Goal: Transaction & Acquisition: Purchase product/service

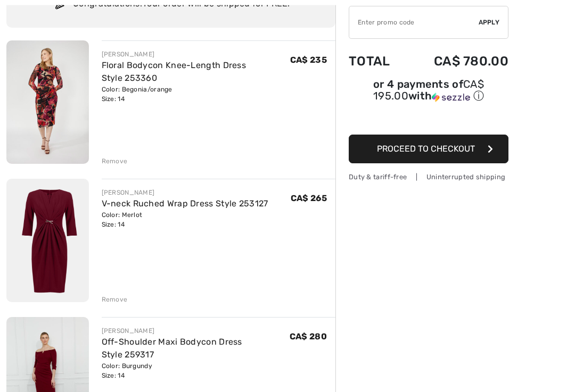
scroll to position [99, 0]
click at [42, 291] on img at bounding box center [47, 240] width 82 height 123
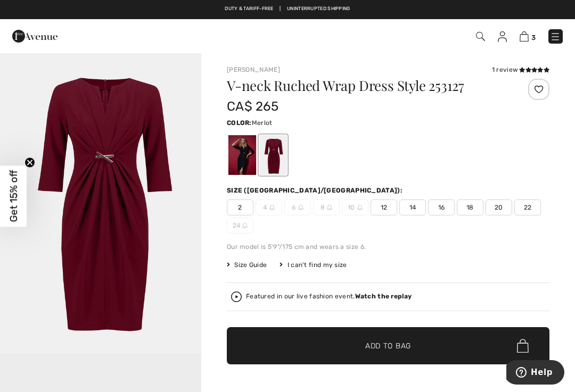
click at [260, 266] on span "Size Guide" at bounding box center [247, 265] width 40 height 10
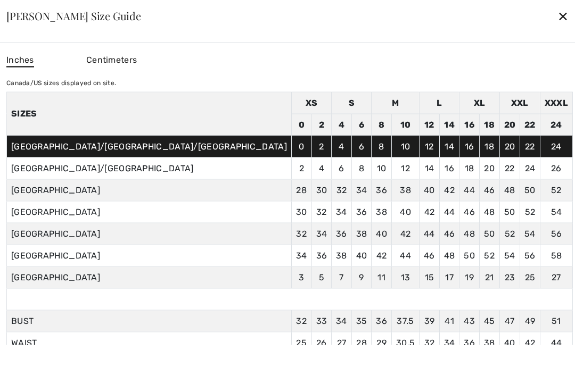
click at [557, 16] on div "✕" at bounding box center [562, 16] width 11 height 22
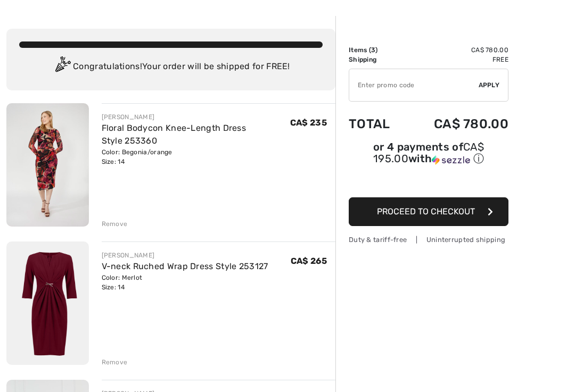
scroll to position [37, 0]
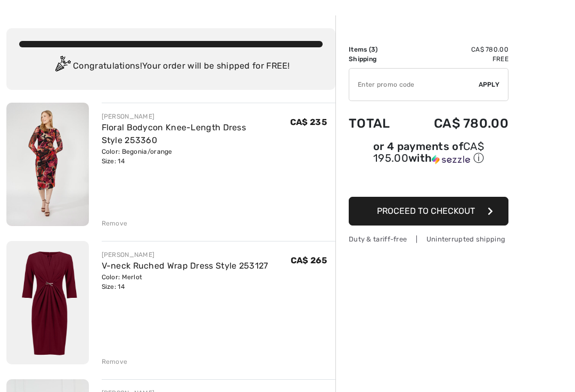
click at [46, 156] on img at bounding box center [47, 164] width 82 height 123
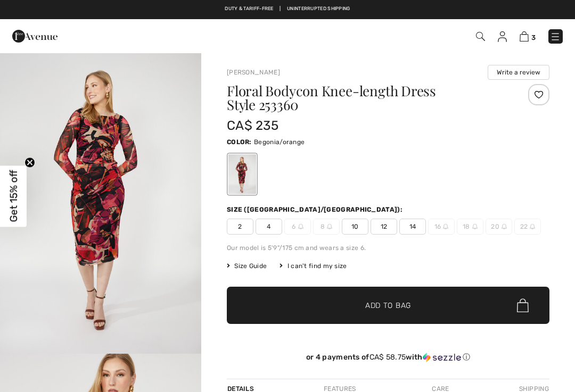
checkbox input "true"
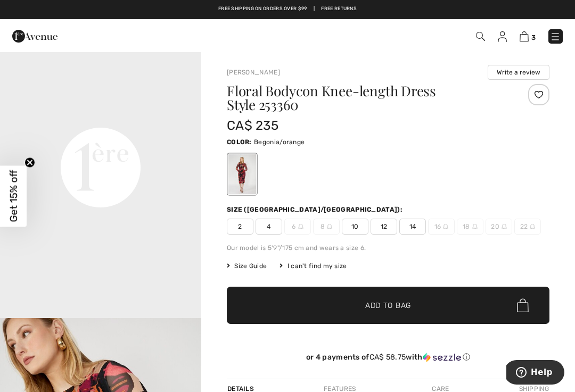
scroll to position [637, 0]
click at [32, 162] on circle "Close teaser" at bounding box center [30, 162] width 10 height 10
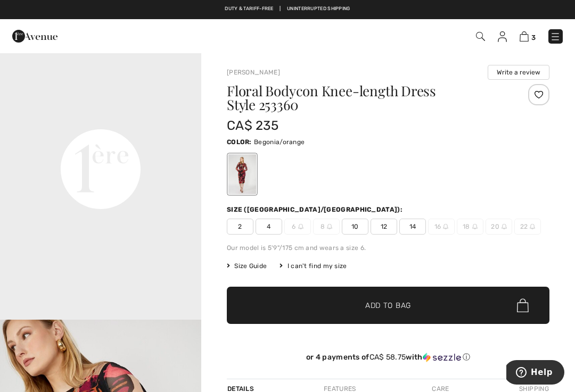
click at [531, 34] on span "3" at bounding box center [533, 38] width 4 height 8
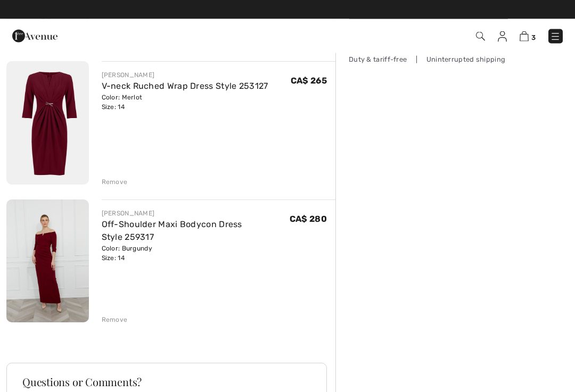
scroll to position [217, 0]
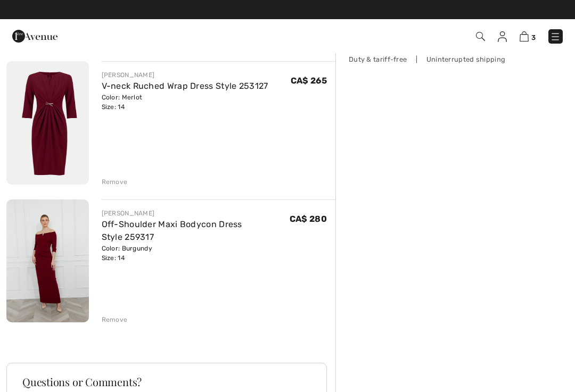
click at [123, 177] on div "Remove" at bounding box center [115, 182] width 26 height 10
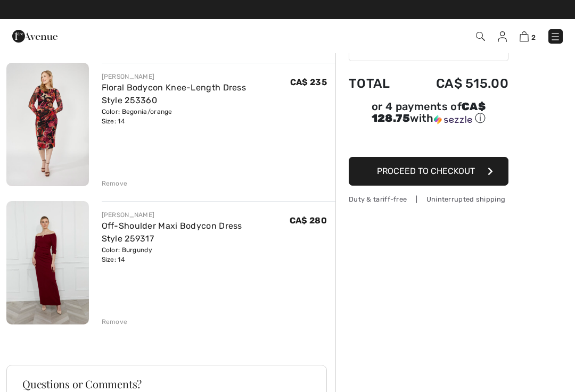
scroll to position [76, 0]
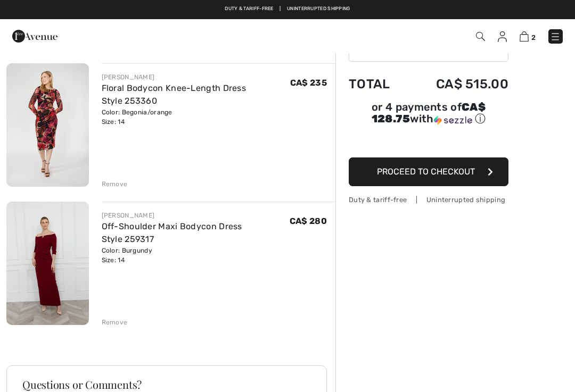
click at [120, 322] on div "Remove" at bounding box center [115, 323] width 26 height 10
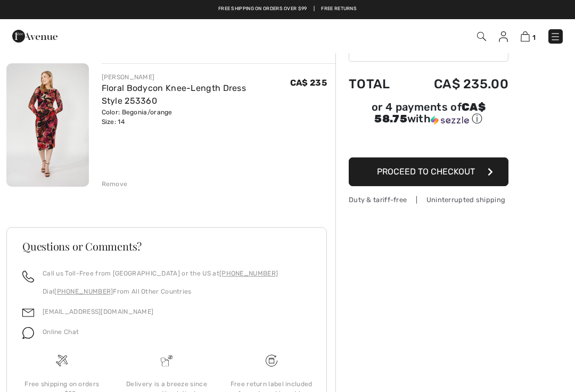
click at [418, 175] on span "Proceed to Checkout" at bounding box center [426, 172] width 98 height 10
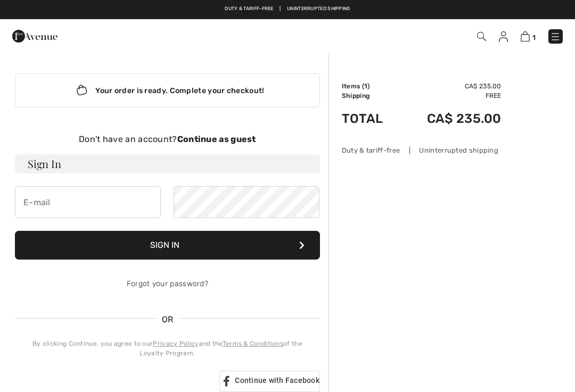
click at [505, 207] on div "Order Summary Details Items ( 1 ) CA$ 235.00 Promo code CA$ 0.00 Shipping Free …" at bounding box center [451, 361] width 246 height 618
click at [238, 142] on strong "Continue as guest" at bounding box center [216, 139] width 79 height 10
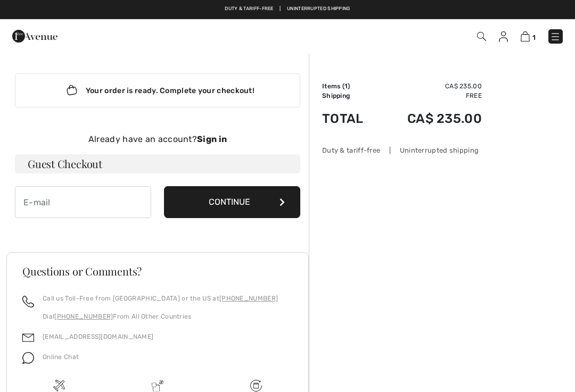
click at [101, 167] on h3 "Guest Checkout" at bounding box center [157, 163] width 285 height 19
click at [270, 205] on button "Continue" at bounding box center [232, 202] width 136 height 32
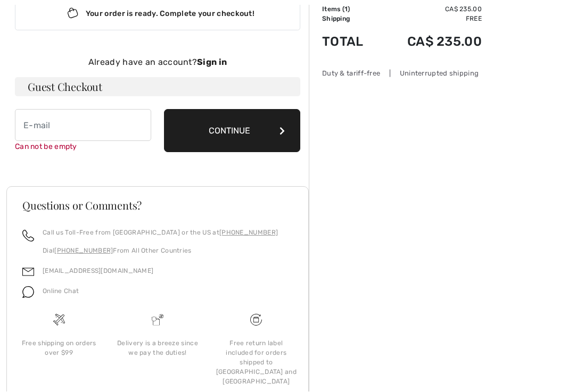
scroll to position [105, 0]
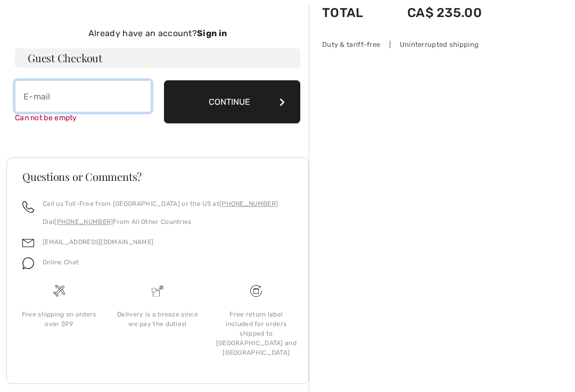
click at [28, 101] on input "email" at bounding box center [83, 97] width 136 height 32
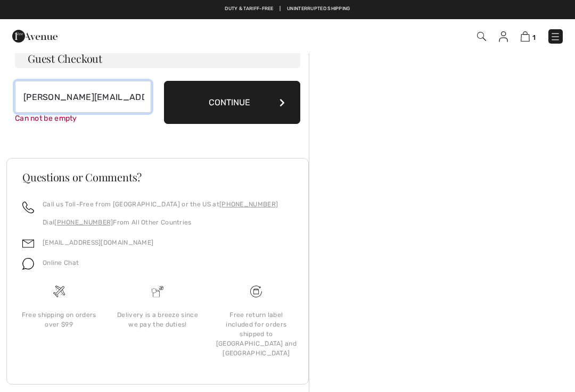
type input "[PERSON_NAME][EMAIL_ADDRESS][DOMAIN_NAME]"
click at [346, 155] on div "Order Summary Details Items ( 1 ) CA$ 235.00 Promo code CA$ 0.00 Shipping Free …" at bounding box center [442, 179] width 266 height 465
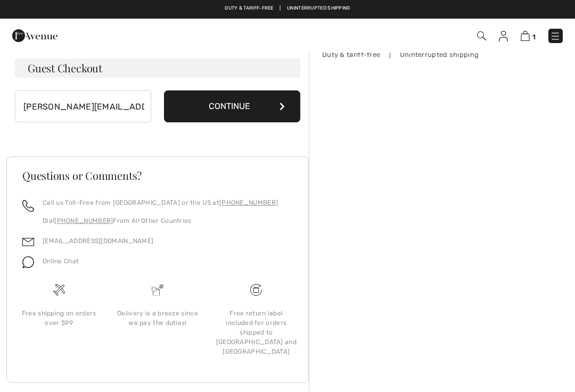
scroll to position [94, 0]
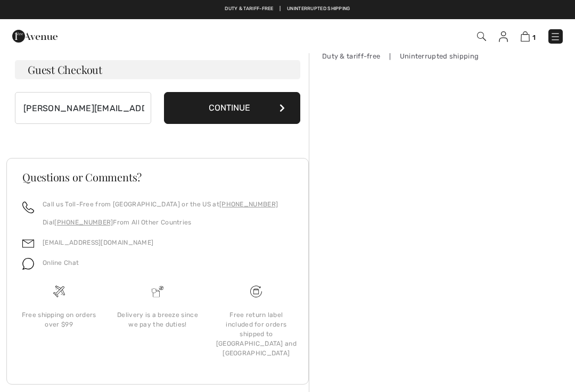
click at [265, 105] on button "Continue" at bounding box center [232, 108] width 136 height 32
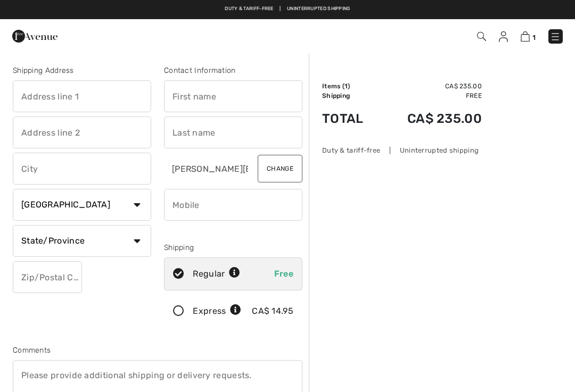
click at [83, 96] on input "text" at bounding box center [82, 96] width 138 height 32
type input "12626"
click at [54, 129] on input "text" at bounding box center [82, 133] width 138 height 32
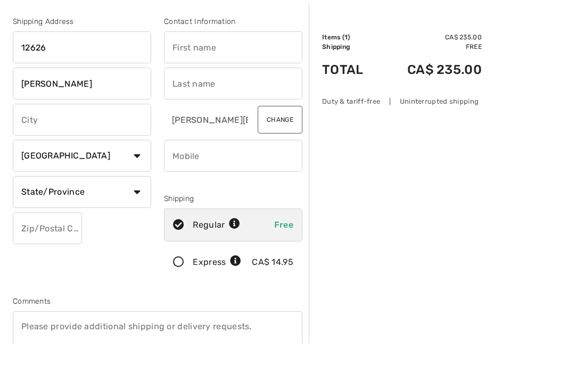
type input "[PERSON_NAME]"
click at [58, 153] on input "text" at bounding box center [82, 169] width 138 height 32
type input "[GEOGRAPHIC_DATA]"
click at [126, 189] on select "Country [GEOGRAPHIC_DATA] [GEOGRAPHIC_DATA] [GEOGRAPHIC_DATA] [GEOGRAPHIC_DATA]…" at bounding box center [82, 205] width 138 height 32
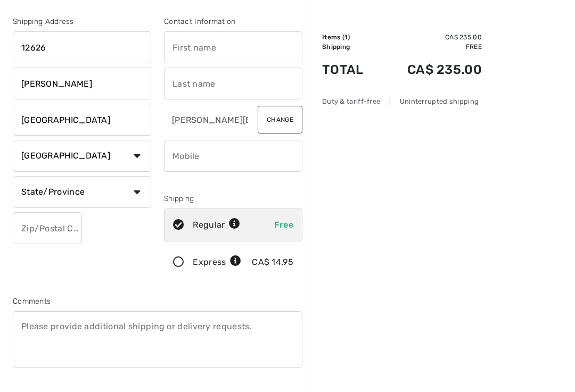
click at [137, 195] on select "State/Province [GEOGRAPHIC_DATA] [GEOGRAPHIC_DATA] [GEOGRAPHIC_DATA] [GEOGRAPHI…" at bounding box center [82, 192] width 138 height 32
select select "QC"
click at [42, 234] on input "text" at bounding box center [47, 228] width 69 height 32
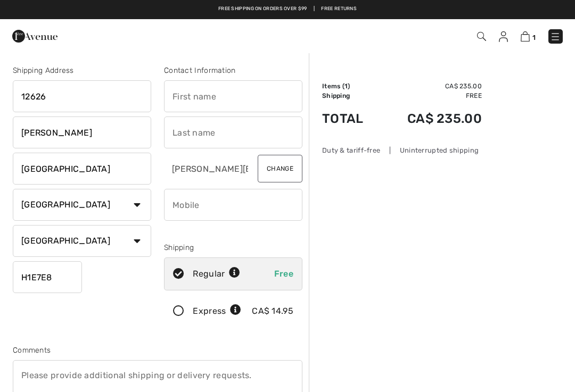
scroll to position [0, 0]
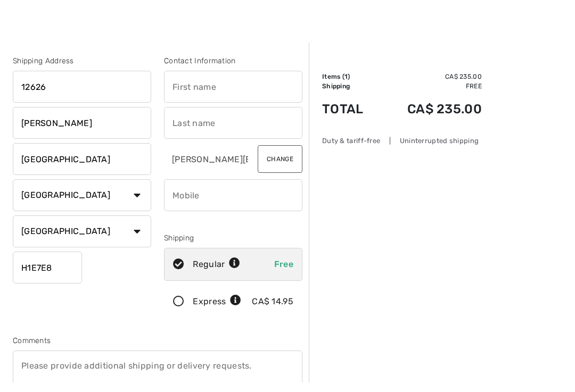
type input "H1E7E8"
click at [200, 90] on input "text" at bounding box center [233, 96] width 138 height 32
type input "[PERSON_NAME]"
click at [189, 122] on input "text" at bounding box center [233, 133] width 138 height 32
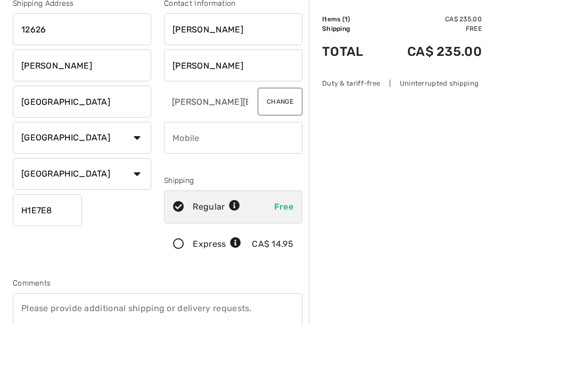
type input "[PERSON_NAME]"
click at [206, 189] on input "phone" at bounding box center [233, 205] width 138 height 32
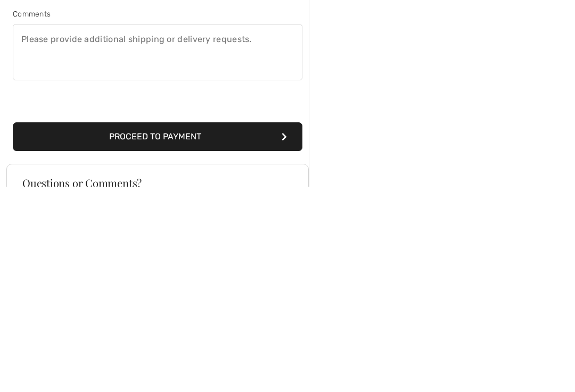
type input "5149619512"
click at [266, 328] on button "Proceed to Payment" at bounding box center [157, 342] width 289 height 29
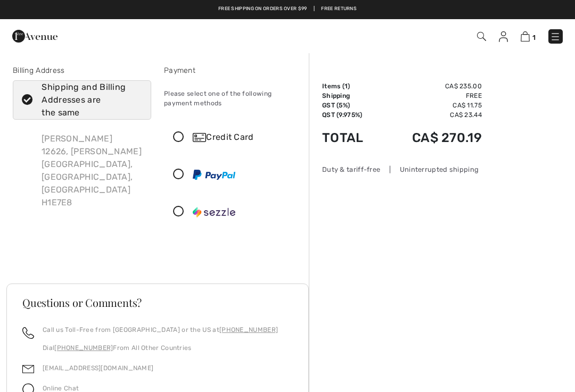
click at [181, 139] on icon at bounding box center [178, 137] width 28 height 11
